Goal: Information Seeking & Learning: Learn about a topic

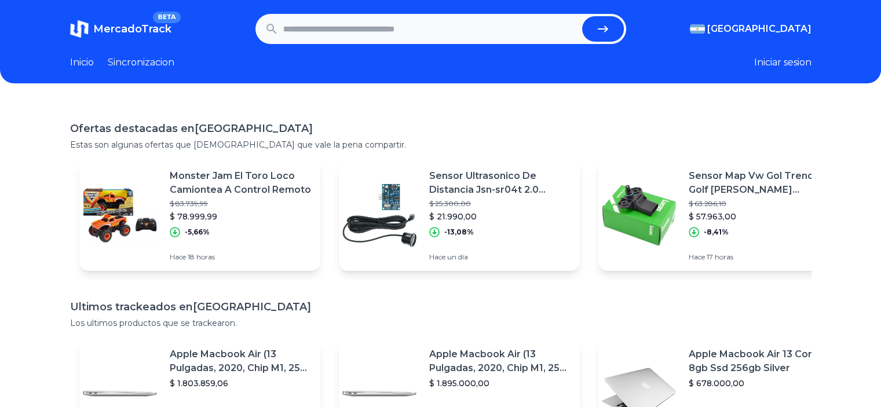
click at [326, 26] on input "text" at bounding box center [430, 28] width 294 height 25
type input "*"
type input "****"
click at [582, 16] on button "submit" at bounding box center [603, 28] width 42 height 25
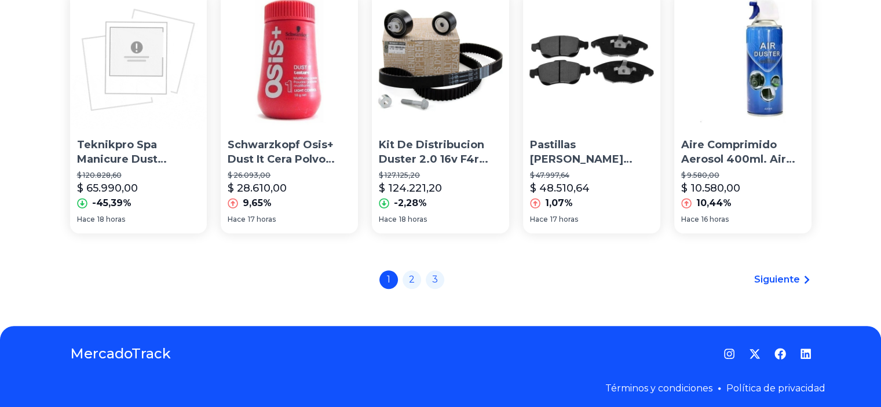
scroll to position [912, 0]
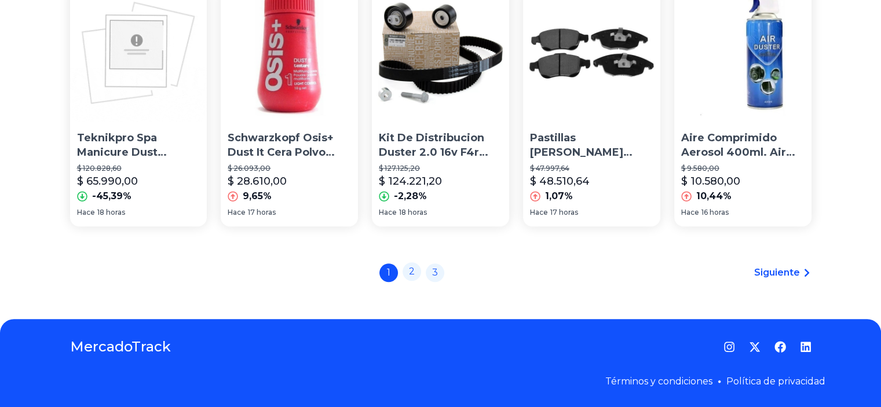
click at [421, 274] on link "2" at bounding box center [411, 271] width 19 height 19
